Goal: Check status: Check status

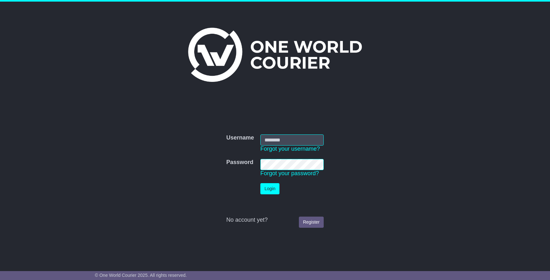
type input "**********"
click at [262, 192] on button "Login" at bounding box center [269, 188] width 19 height 11
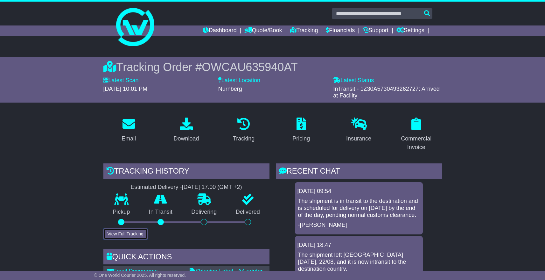
click at [122, 232] on button "View Full Tracking" at bounding box center [125, 233] width 44 height 11
